Goal: Information Seeking & Learning: Learn about a topic

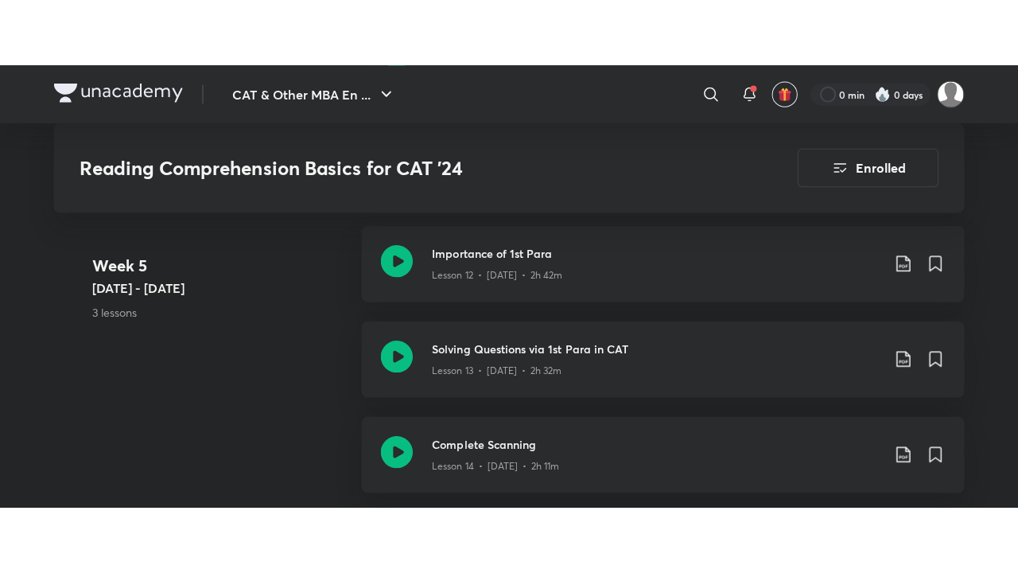
scroll to position [2068, 0]
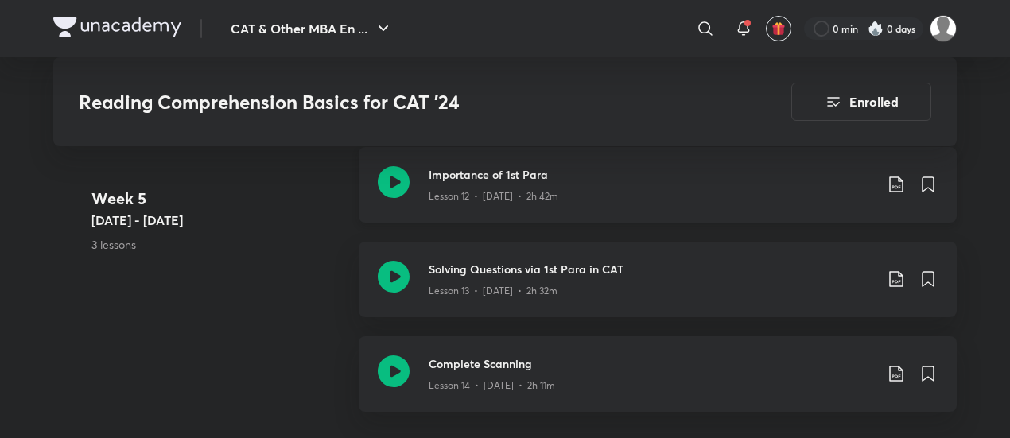
click at [409, 169] on icon at bounding box center [394, 182] width 32 height 32
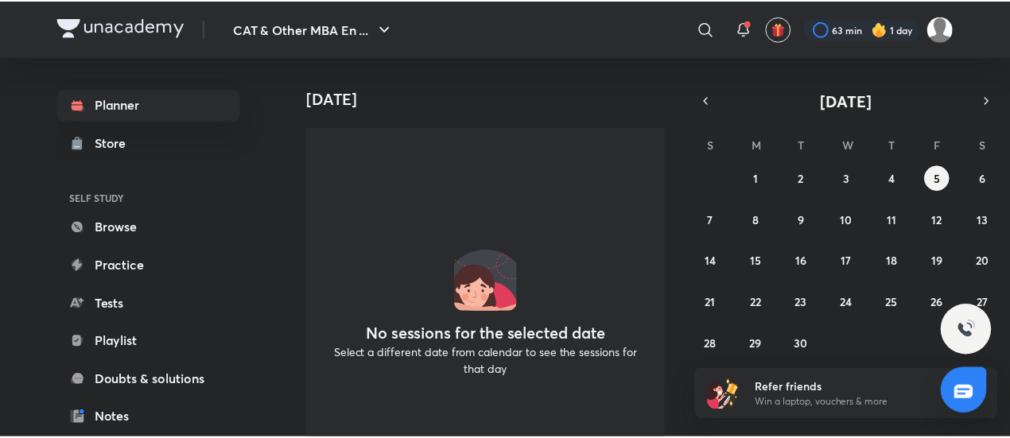
scroll to position [200, 0]
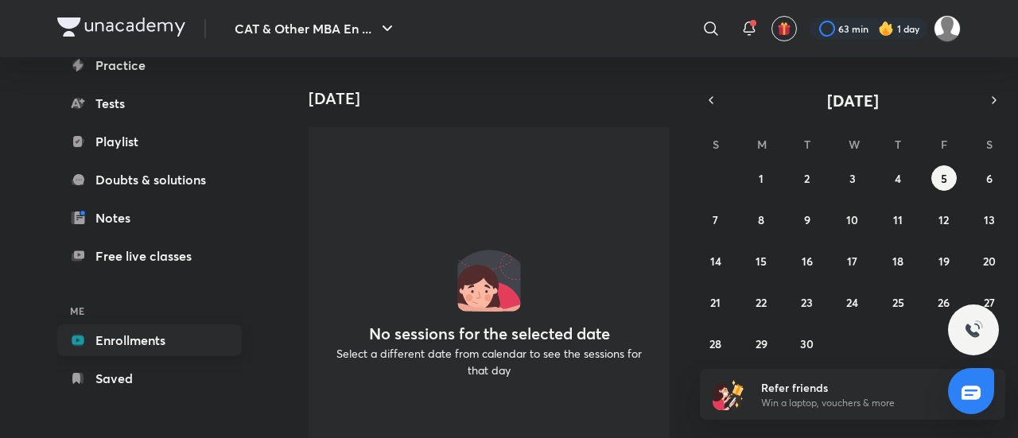
click at [103, 341] on link "Enrollments" at bounding box center [149, 341] width 185 height 32
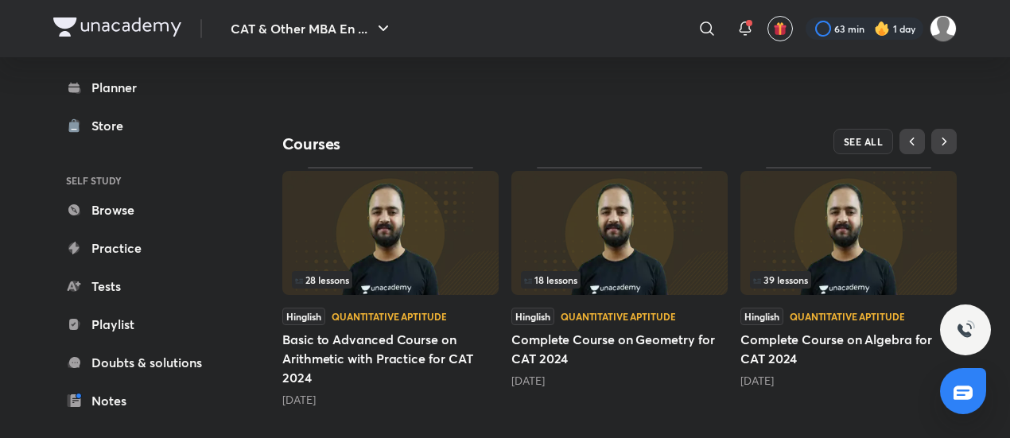
scroll to position [496, 0]
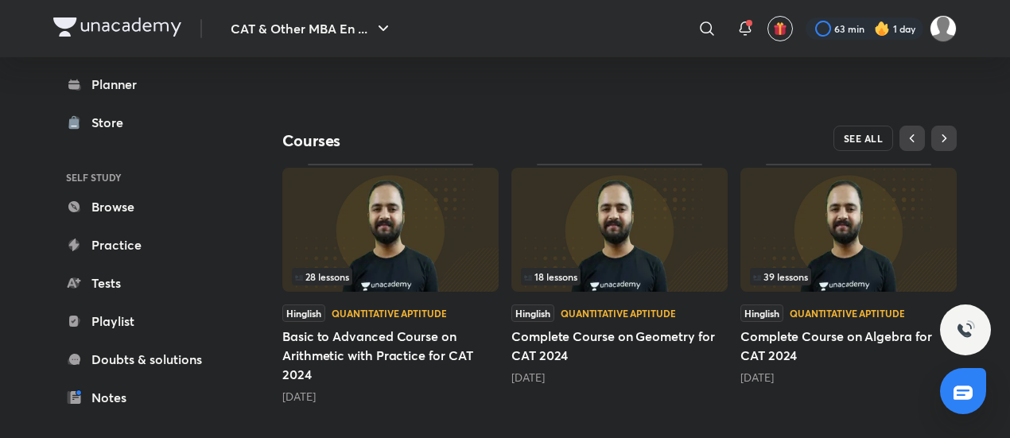
click at [875, 133] on span "SEE ALL" at bounding box center [864, 138] width 40 height 11
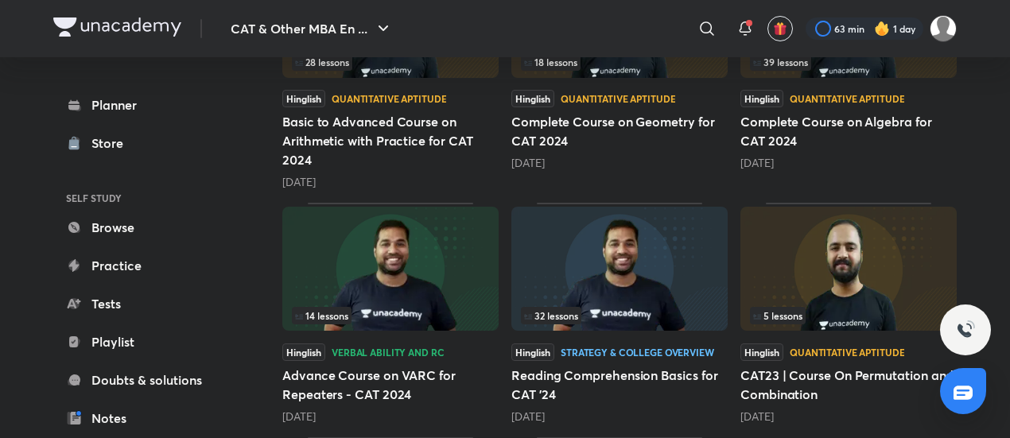
scroll to position [364, 0]
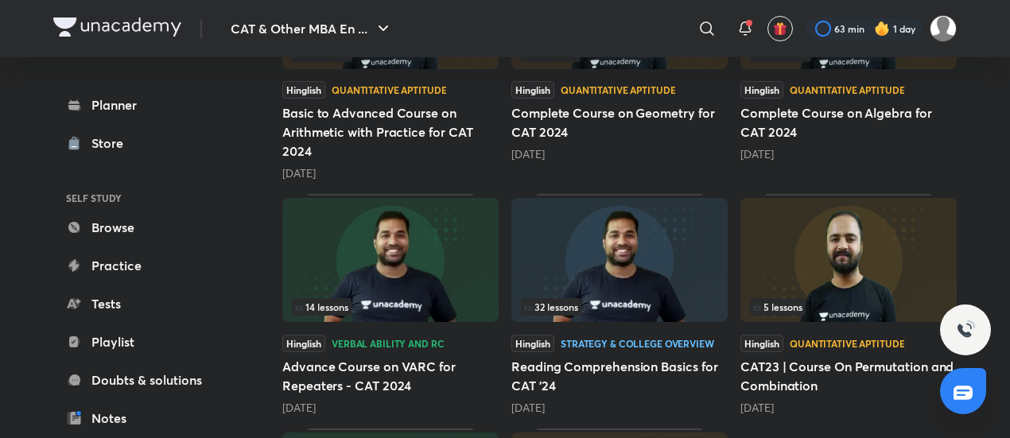
click at [595, 239] on img at bounding box center [619, 260] width 216 height 124
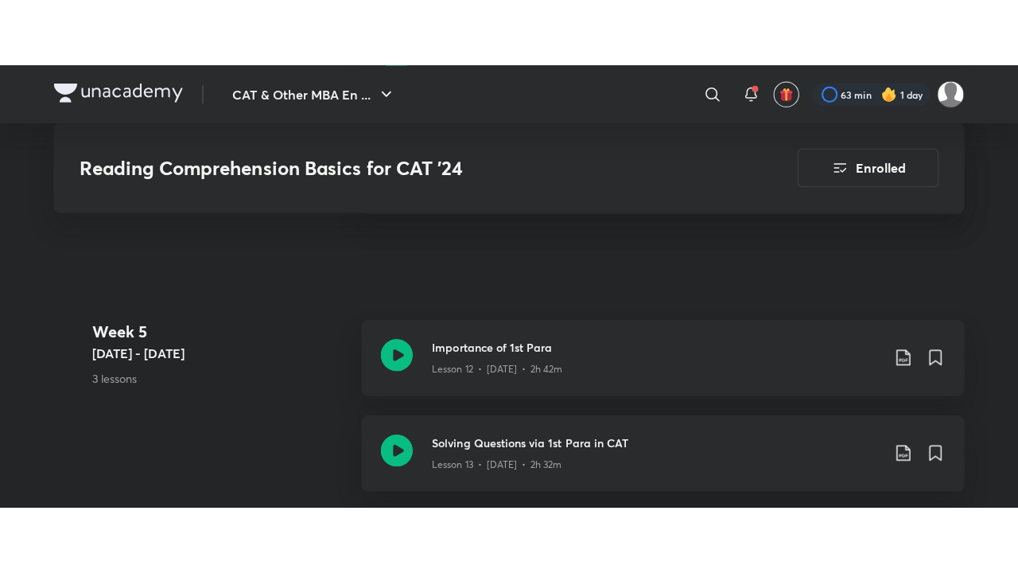
scroll to position [1989, 0]
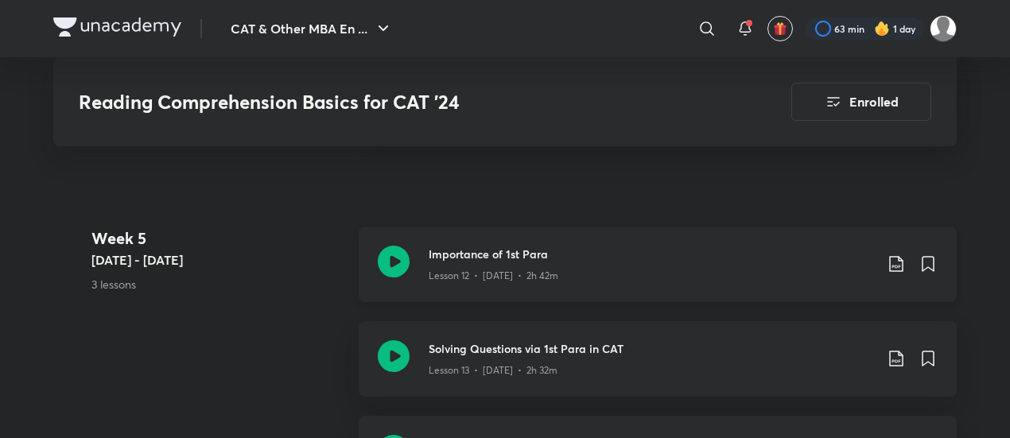
click at [399, 252] on icon at bounding box center [394, 262] width 32 height 32
